Goal: Obtain resource: Download file/media

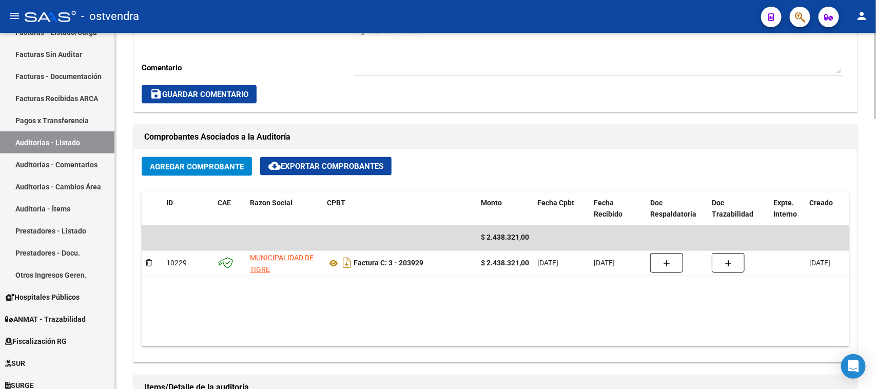
scroll to position [834, 0]
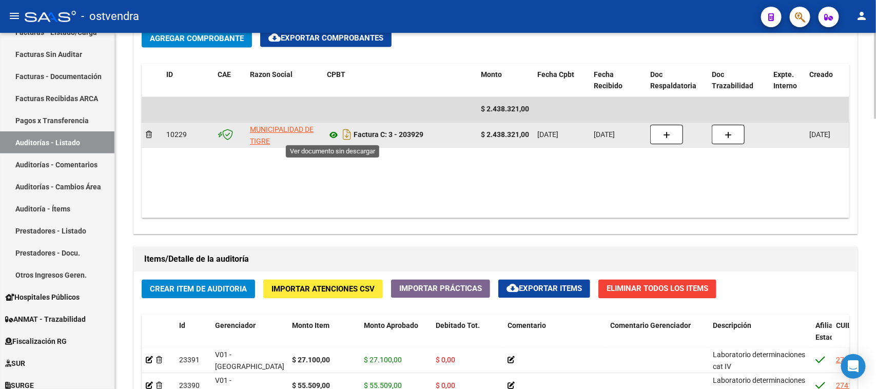
click at [334, 132] on icon at bounding box center [333, 135] width 13 height 12
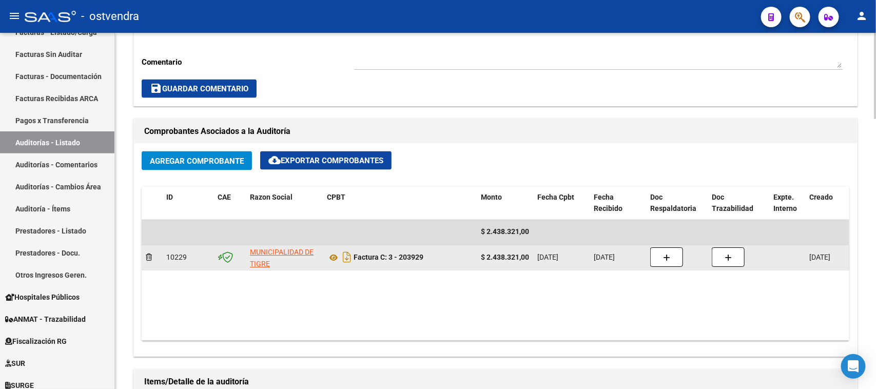
scroll to position [706, 0]
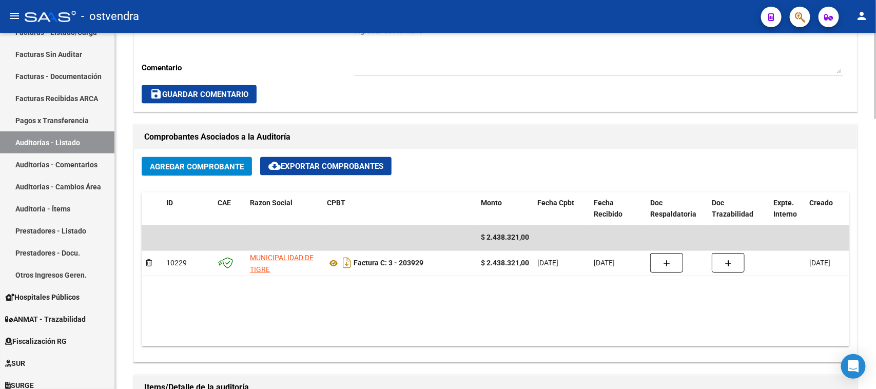
click at [682, 299] on datatable-body "$ 2.438.321,00 10229 MUNICIPALIDAD DE TIGRE Factura C: 3 - 203929 $ 2.438.321,0…" at bounding box center [496, 285] width 708 height 121
click at [748, 315] on datatable-body "$ 2.438.321,00 10229 MUNICIPALIDAD DE TIGRE Factura C: 3 - 203929 $ 2.438.321,0…" at bounding box center [496, 285] width 708 height 121
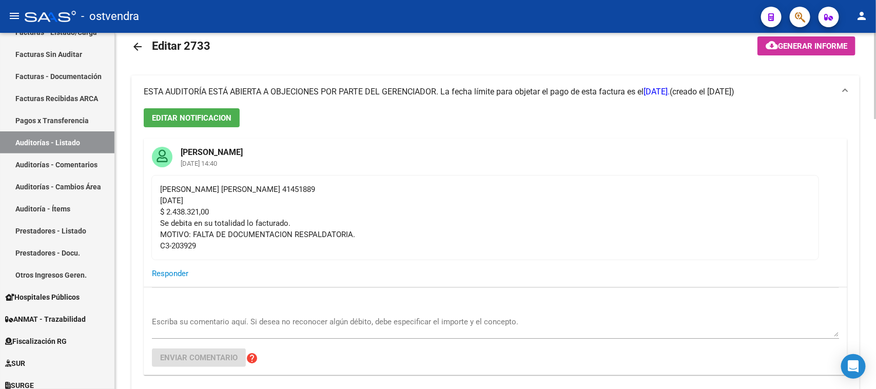
scroll to position [0, 0]
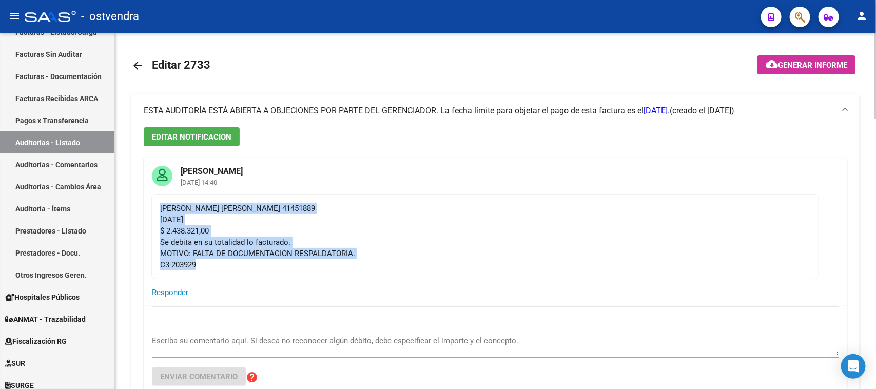
drag, startPoint x: 203, startPoint y: 267, endPoint x: 150, endPoint y: 201, distance: 84.3
click at [150, 198] on div "[PERSON_NAME] [DATE] 14:40 [PERSON_NAME] [PERSON_NAME] 41451889 [DATE] $ 2.438.…" at bounding box center [496, 232] width 704 height 148
click at [258, 232] on div "[PERSON_NAME] [PERSON_NAME] 41451889 [DATE] $ 2.438.321,00 Se debita en su tota…" at bounding box center [485, 237] width 650 height 68
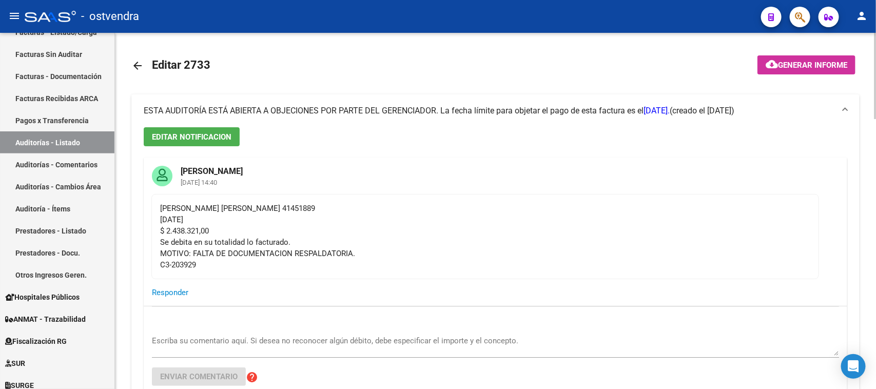
click at [291, 278] on mat-card-content "[PERSON_NAME] [PERSON_NAME] 41451889 [DATE] $ 2.438.321,00 Se debita en su tota…" at bounding box center [485, 236] width 668 height 85
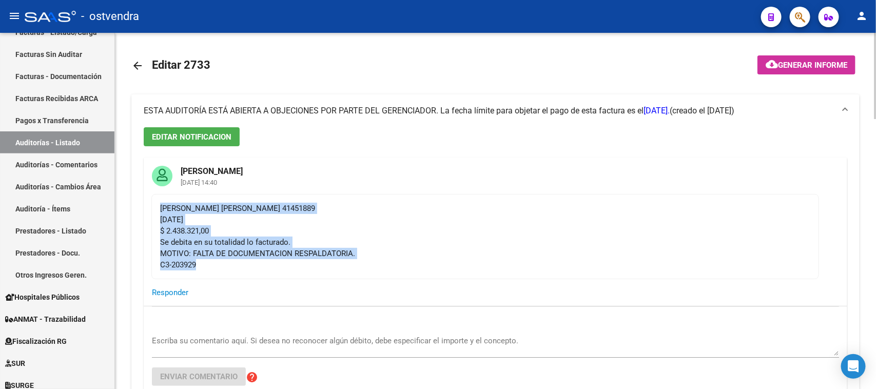
drag, startPoint x: 208, startPoint y: 265, endPoint x: 162, endPoint y: 204, distance: 76.9
click at [162, 204] on div "[PERSON_NAME] [PERSON_NAME] 41451889 [DATE] $ 2.438.321,00 Se debita en su tota…" at bounding box center [485, 237] width 650 height 68
click at [202, 225] on div "[PERSON_NAME] [PERSON_NAME] 41451889 [DATE] $ 2.438.321,00 Se debita en su tota…" at bounding box center [485, 237] width 650 height 68
drag, startPoint x: 209, startPoint y: 270, endPoint x: 158, endPoint y: 199, distance: 87.9
click at [158, 199] on mat-card-content "[PERSON_NAME] [PERSON_NAME] 41451889 [DATE] $ 2.438.321,00 Se debita en su tota…" at bounding box center [485, 236] width 668 height 85
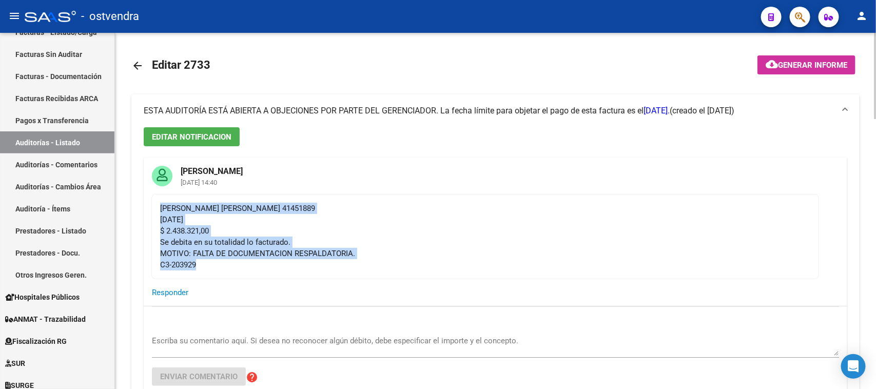
click at [533, 242] on div "[PERSON_NAME] [PERSON_NAME] 41451889 [DATE] $ 2.438.321,00 Se debita en su tota…" at bounding box center [485, 237] width 650 height 68
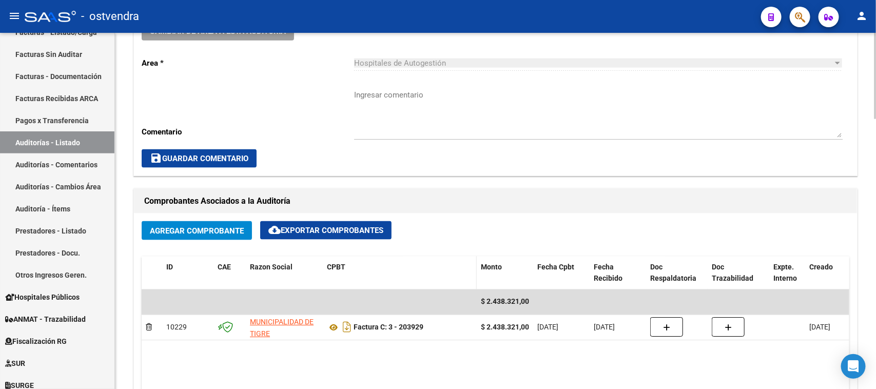
scroll to position [706, 0]
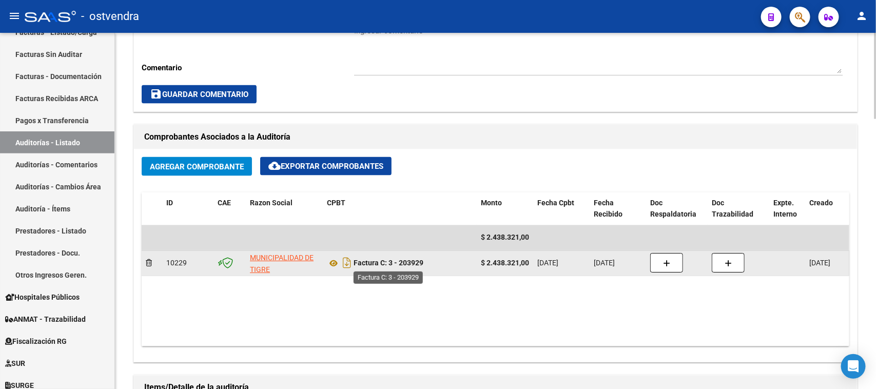
drag, startPoint x: 434, startPoint y: 263, endPoint x: 356, endPoint y: 262, distance: 78.5
click at [356, 262] on div "Factura C: 3 - 203929" at bounding box center [400, 263] width 146 height 16
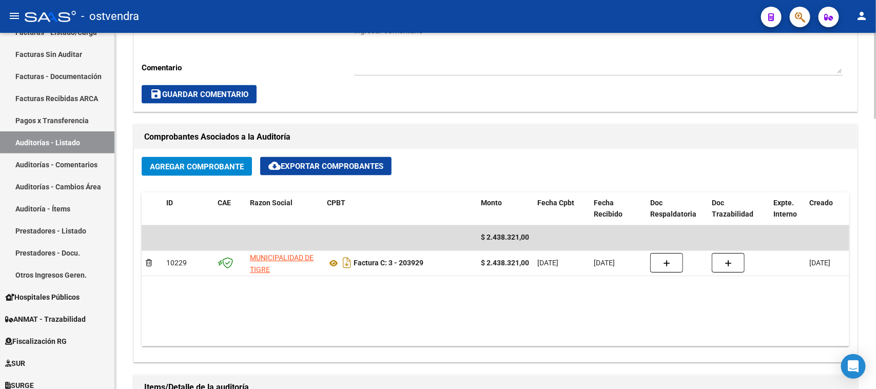
copy strong "Factura C: 3 - 203929"
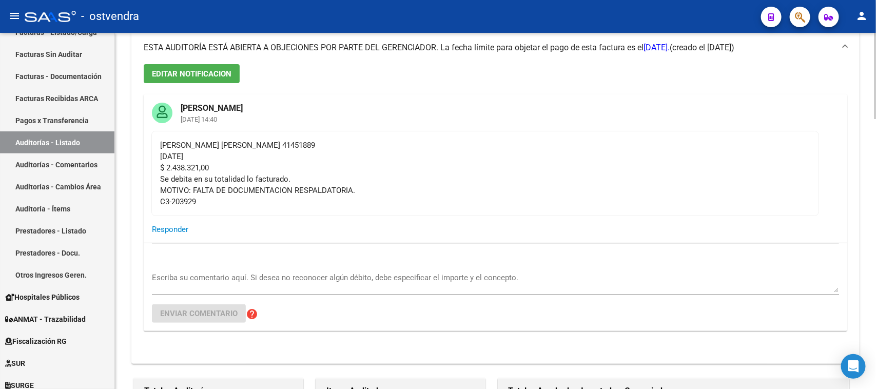
scroll to position [0, 0]
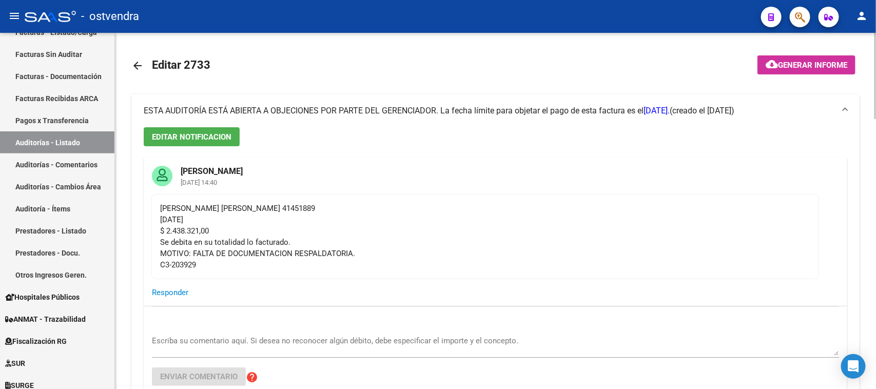
click at [875, 60] on div at bounding box center [875, 76] width 3 height 86
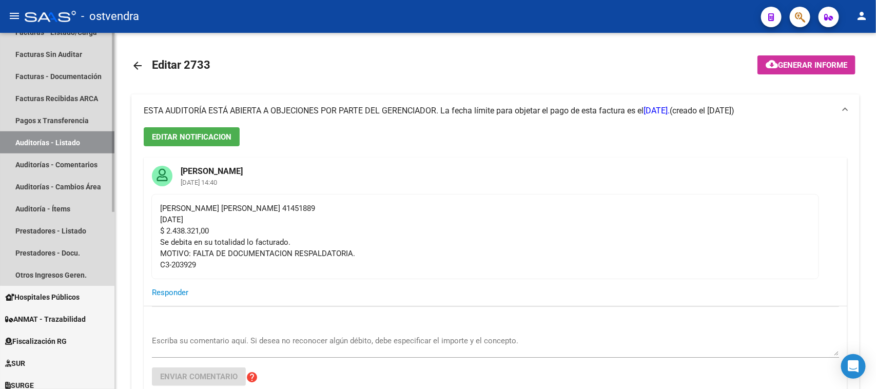
drag, startPoint x: 65, startPoint y: 139, endPoint x: 74, endPoint y: 153, distance: 16.7
click at [66, 140] on link "Auditorías - Listado" at bounding box center [57, 142] width 114 height 22
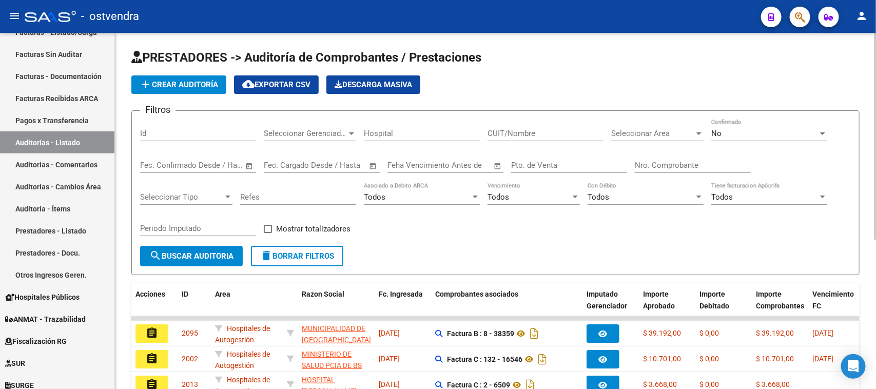
click at [673, 166] on input "Nro. Comprobante" at bounding box center [693, 165] width 116 height 9
paste input "7707"
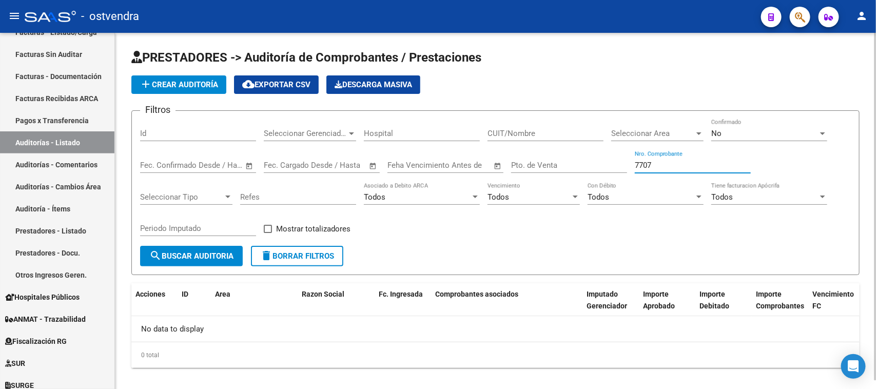
type input "7707"
click at [757, 134] on div "No" at bounding box center [764, 133] width 107 height 9
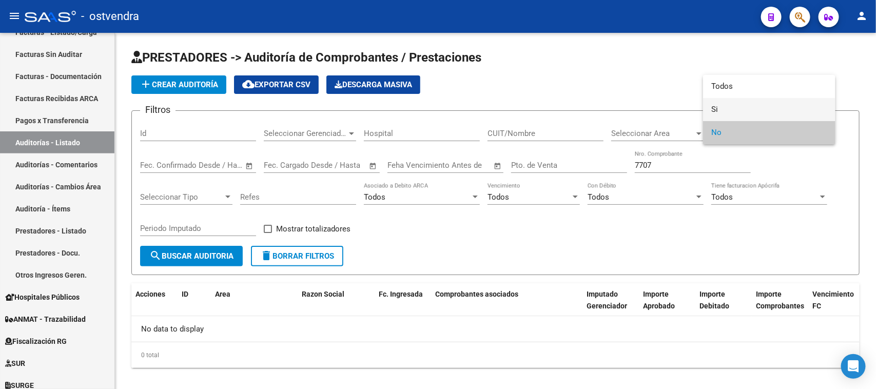
click at [738, 108] on span "Si" at bounding box center [769, 109] width 116 height 23
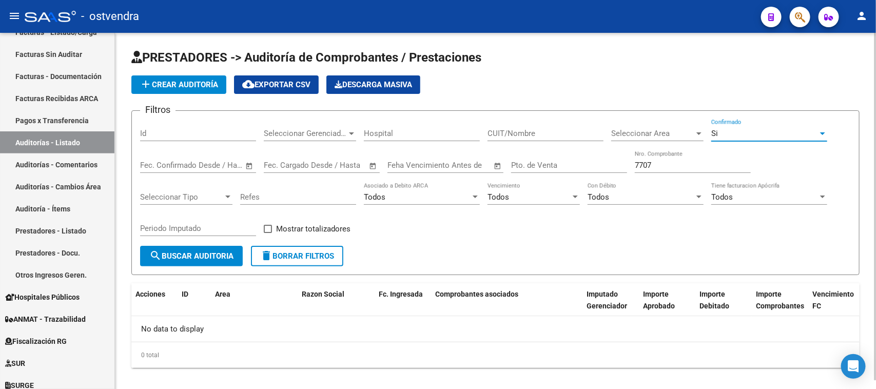
click at [229, 255] on span "search Buscar Auditoria" at bounding box center [191, 255] width 84 height 9
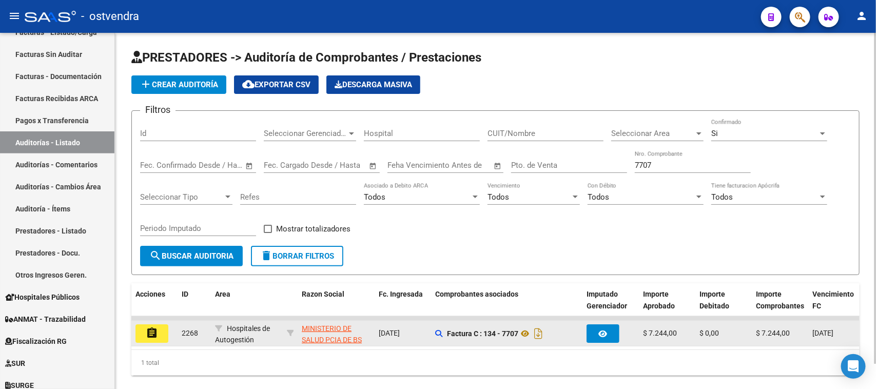
click at [152, 332] on mat-icon "assignment" at bounding box center [152, 333] width 12 height 12
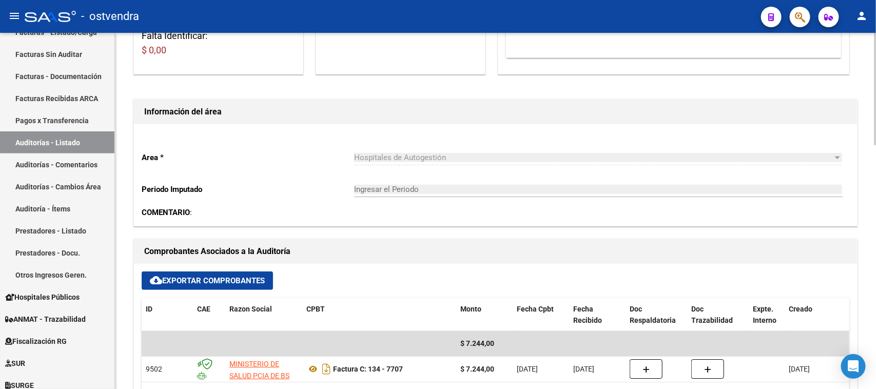
scroll to position [385, 0]
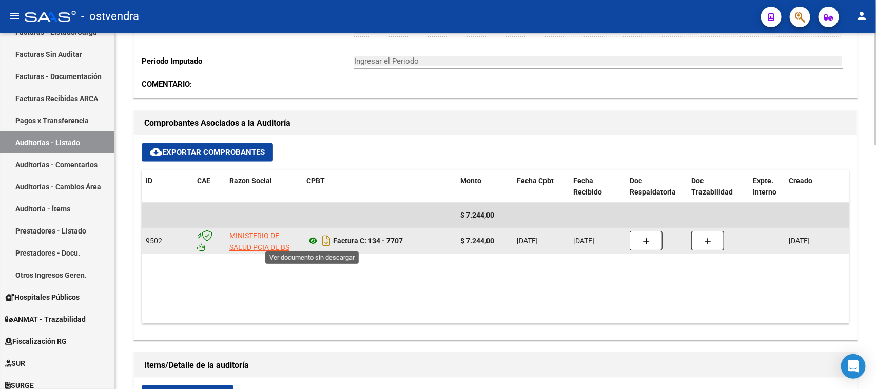
click at [313, 239] on icon at bounding box center [312, 241] width 13 height 12
